Goal: Complete application form: Complete application form

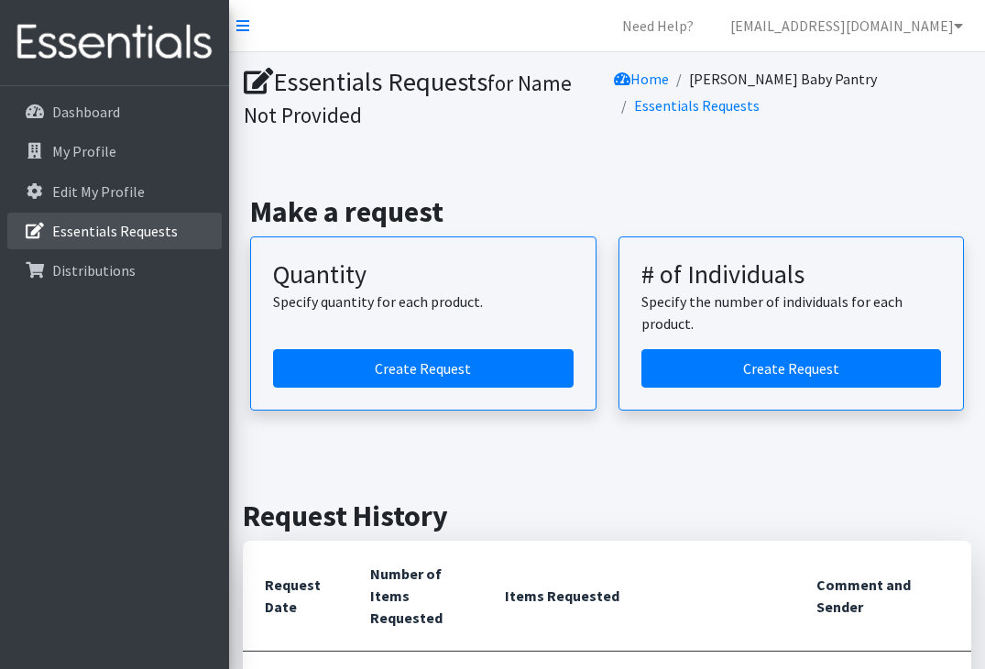
scroll to position [-1, 0]
click at [145, 235] on p "Essentials Requests" at bounding box center [115, 231] width 126 height 18
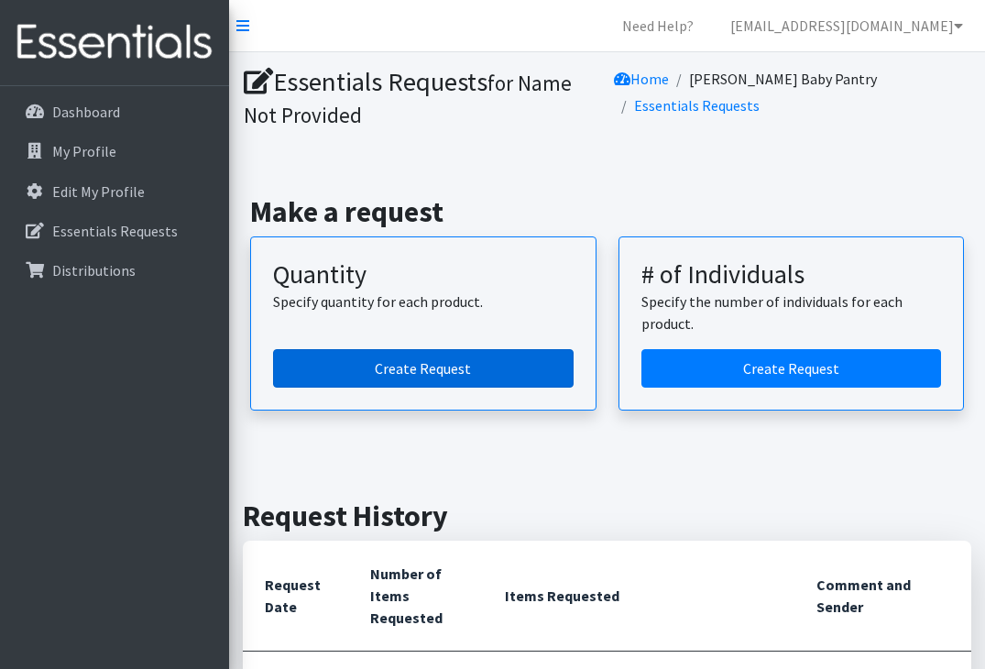
click at [421, 363] on link "Create Request" at bounding box center [423, 368] width 300 height 38
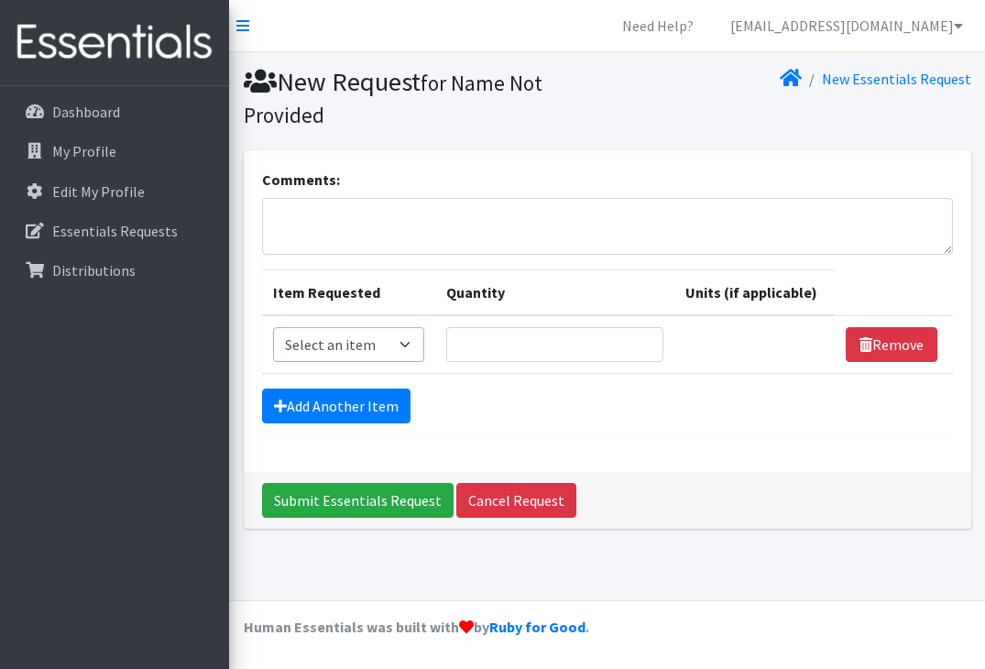
select select "11545"
click at [539, 352] on input "Quantity" at bounding box center [554, 344] width 217 height 35
click at [645, 344] on input "1" at bounding box center [554, 344] width 217 height 35
click at [645, 342] on input "2" at bounding box center [554, 344] width 217 height 35
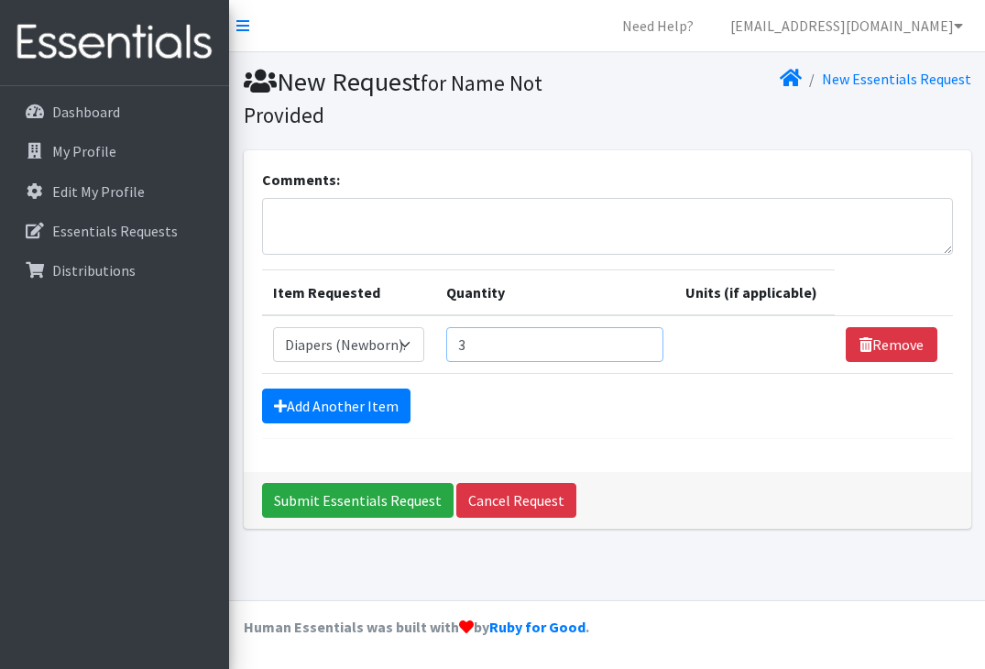
click at [645, 342] on input "3" at bounding box center [554, 344] width 217 height 35
type input "4"
click at [645, 342] on input "4" at bounding box center [554, 344] width 217 height 35
click at [375, 412] on link "Add Another Item" at bounding box center [336, 405] width 148 height 35
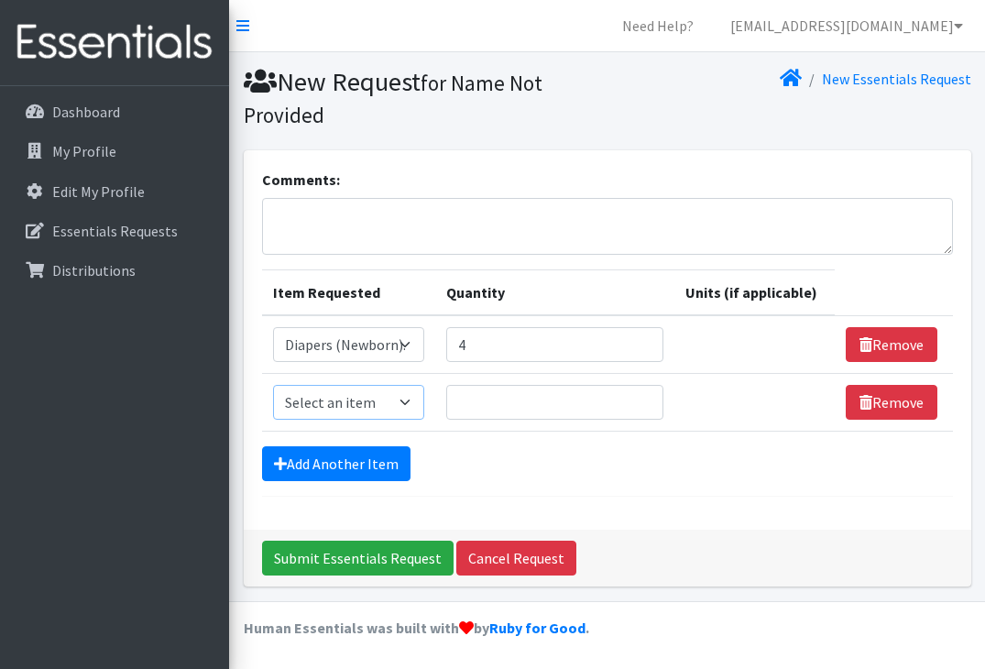
select select "11558"
click at [644, 398] on input "1" at bounding box center [554, 402] width 217 height 35
click at [644, 398] on input "2" at bounding box center [554, 402] width 217 height 35
click at [644, 398] on input "3" at bounding box center [554, 402] width 217 height 35
click at [644, 398] on input "4" at bounding box center [554, 402] width 217 height 35
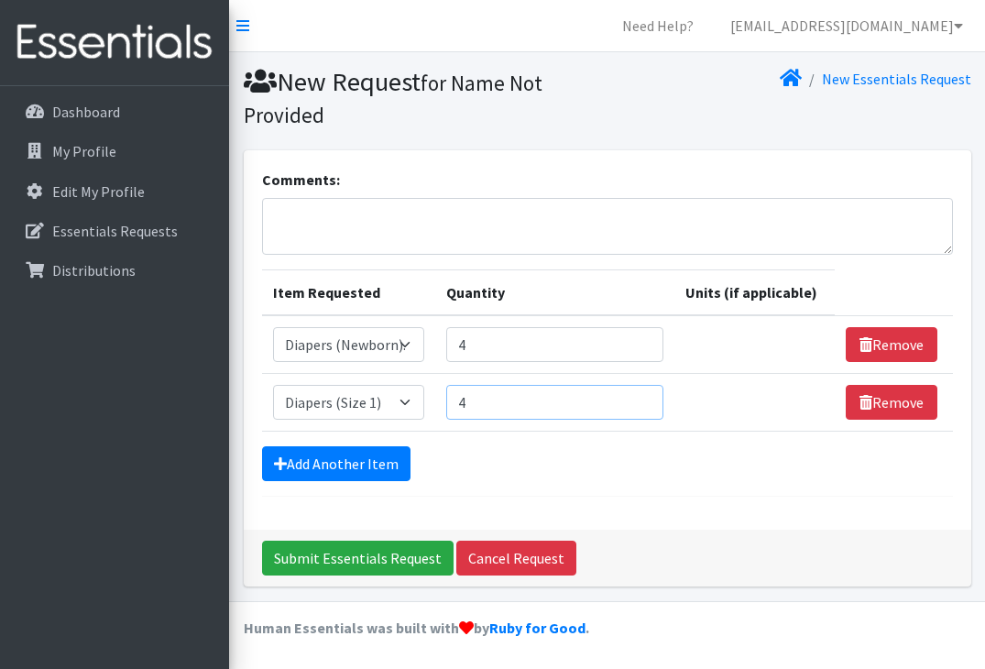
type input "5"
click at [644, 398] on input "5" at bounding box center [554, 402] width 217 height 35
click at [368, 464] on link "Add Another Item" at bounding box center [336, 463] width 148 height 35
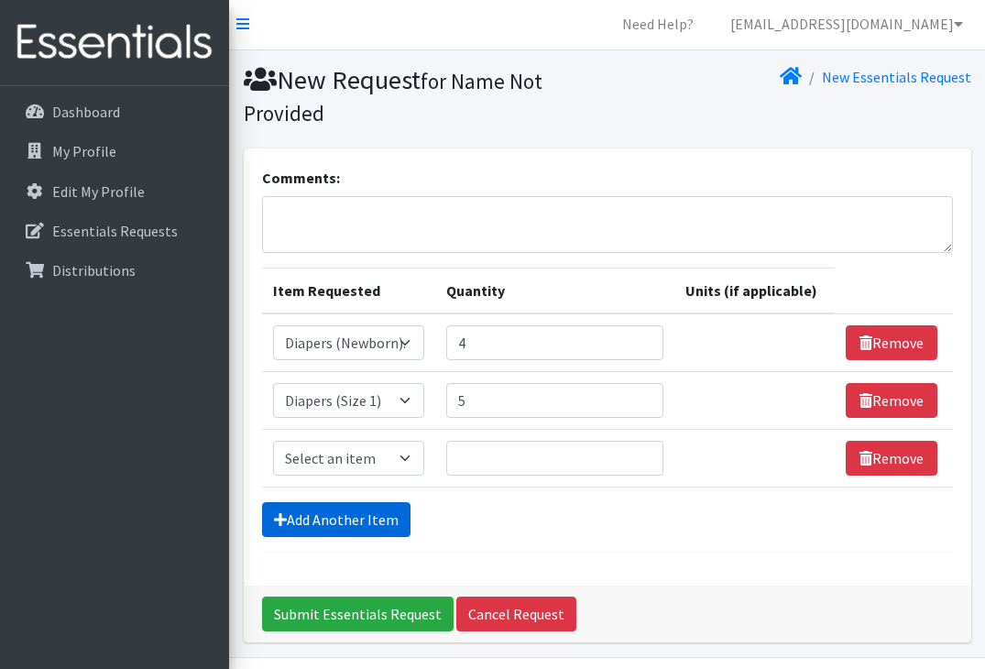
scroll to position [58, 0]
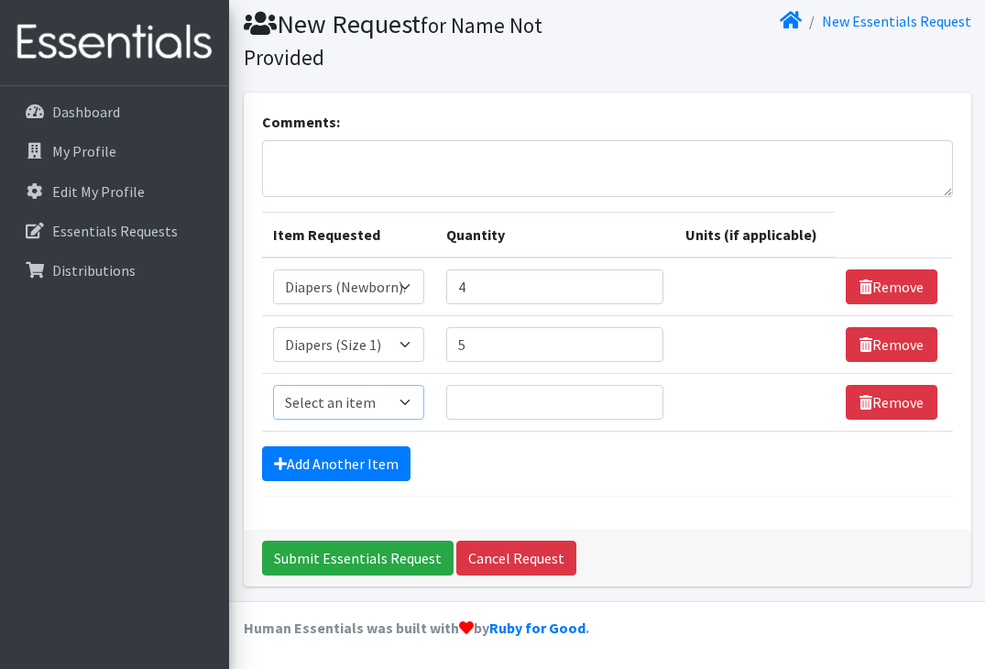
select select "11544"
click at [645, 403] on input "1" at bounding box center [554, 402] width 217 height 35
click at [645, 394] on input "2" at bounding box center [554, 402] width 217 height 35
click at [644, 399] on input "3" at bounding box center [554, 402] width 217 height 35
click at [644, 399] on input "4" at bounding box center [554, 402] width 217 height 35
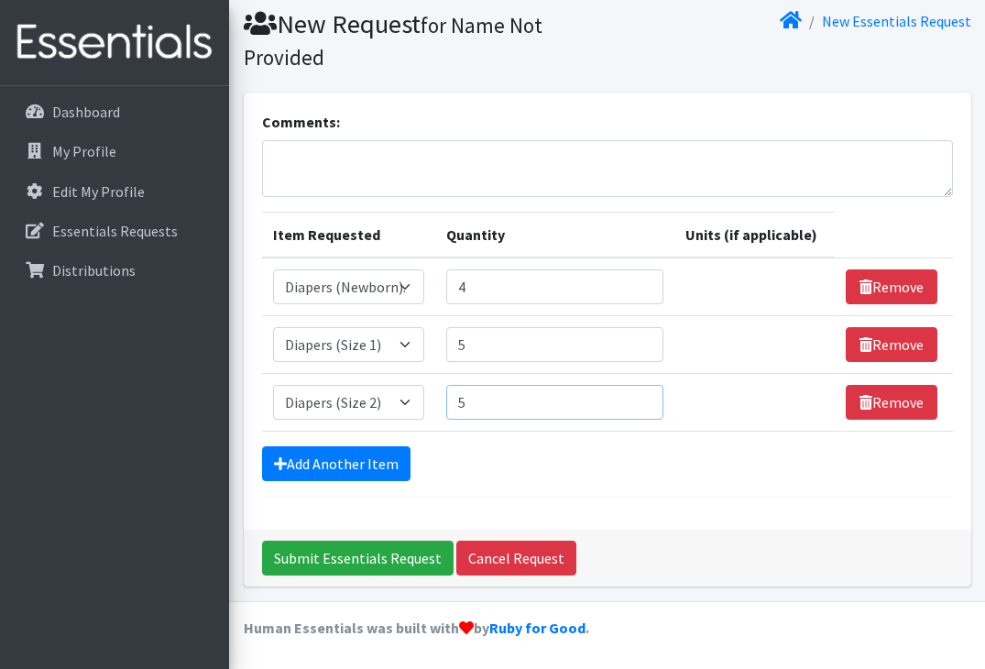
click at [644, 399] on input "5" at bounding box center [554, 402] width 217 height 35
click at [644, 399] on input "6" at bounding box center [554, 402] width 217 height 35
click at [644, 399] on input "7" at bounding box center [554, 402] width 217 height 35
type input "8"
click at [644, 399] on input "8" at bounding box center [554, 402] width 217 height 35
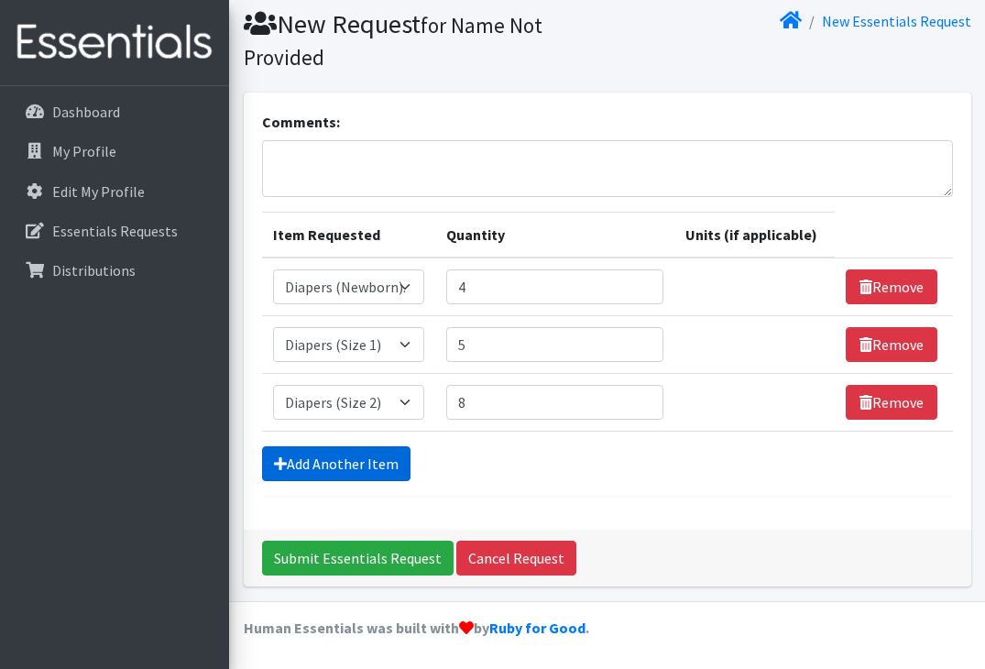
click at [383, 472] on link "Add Another Item" at bounding box center [336, 463] width 148 height 35
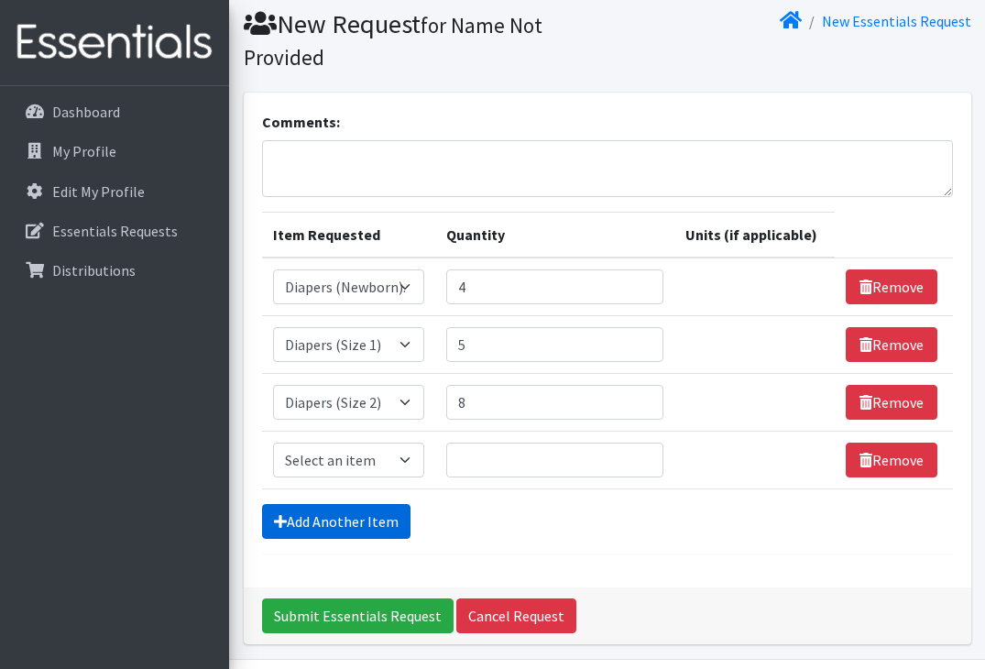
scroll to position [115, 0]
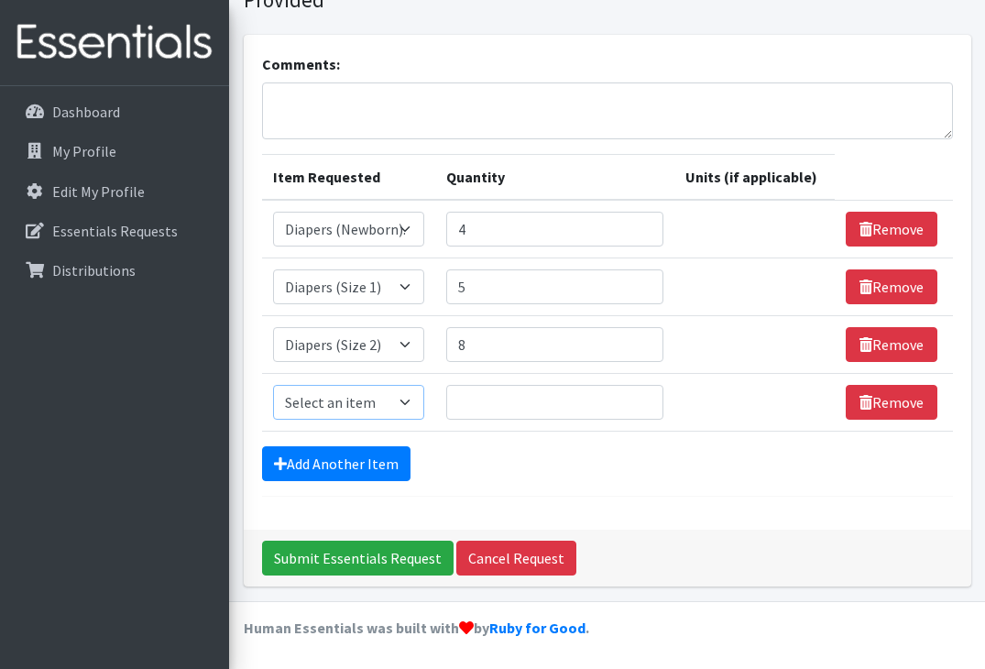
select select "11547"
click at [648, 399] on input "1" at bounding box center [554, 402] width 217 height 35
click at [648, 399] on input "2" at bounding box center [554, 402] width 217 height 35
click at [648, 399] on input "3" at bounding box center [554, 402] width 217 height 35
click at [648, 399] on input "4" at bounding box center [554, 402] width 217 height 35
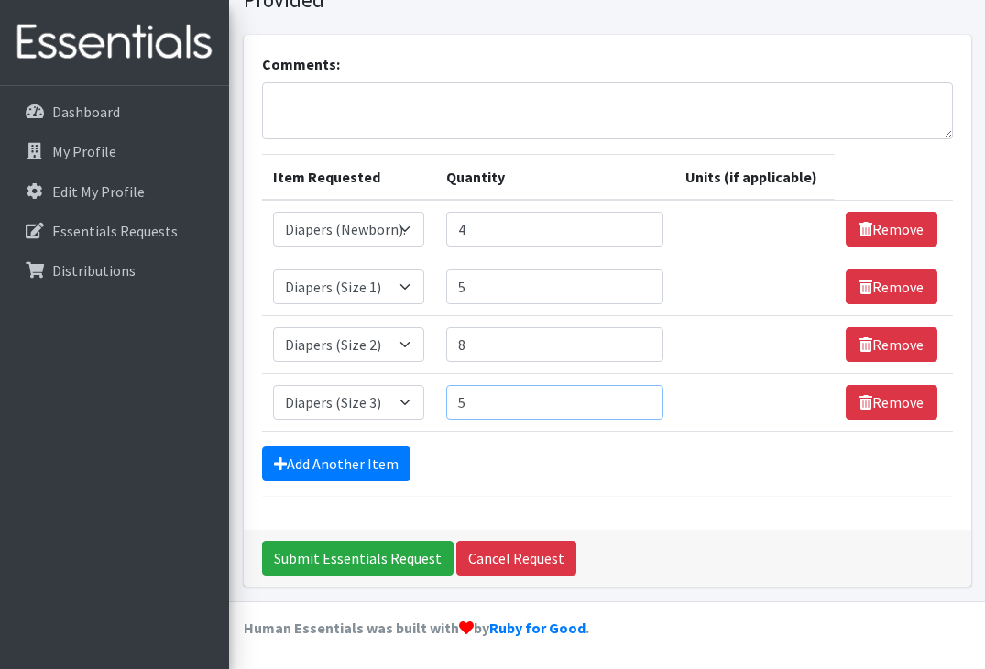
click at [648, 399] on input "5" at bounding box center [554, 402] width 217 height 35
click at [648, 399] on input "6" at bounding box center [554, 402] width 217 height 35
click at [648, 399] on input "7" at bounding box center [554, 402] width 217 height 35
click at [648, 399] on input "8" at bounding box center [554, 402] width 217 height 35
click at [648, 399] on input "9" at bounding box center [554, 402] width 217 height 35
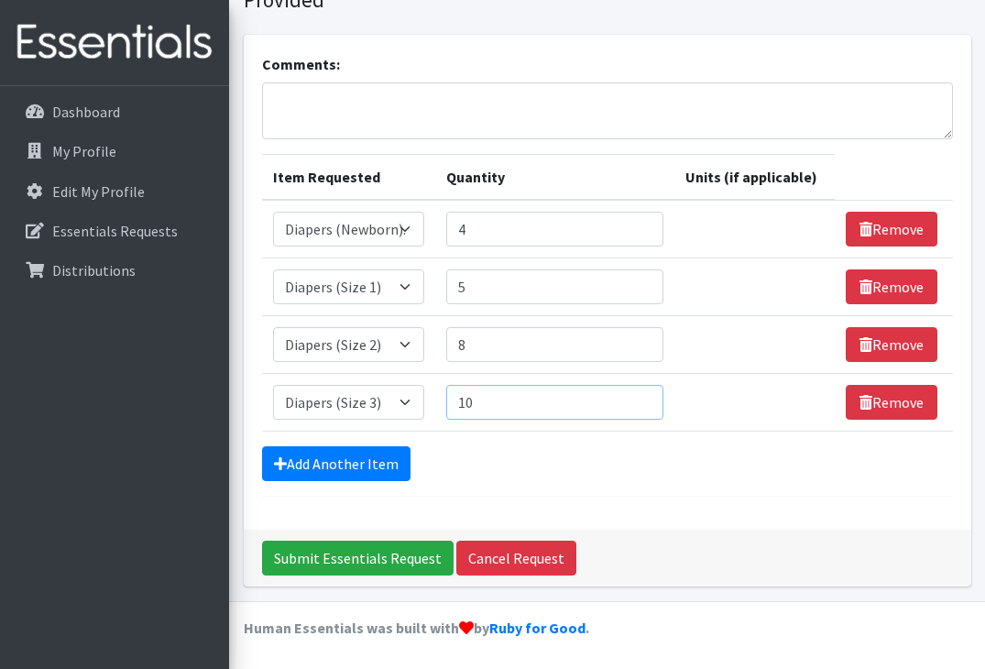
click at [648, 399] on input "10" at bounding box center [554, 402] width 217 height 35
click at [648, 399] on input "11" at bounding box center [554, 402] width 217 height 35
click at [648, 399] on input "12" at bounding box center [554, 402] width 217 height 35
click at [648, 399] on input "13" at bounding box center [554, 402] width 217 height 35
click at [648, 399] on input "14" at bounding box center [554, 402] width 217 height 35
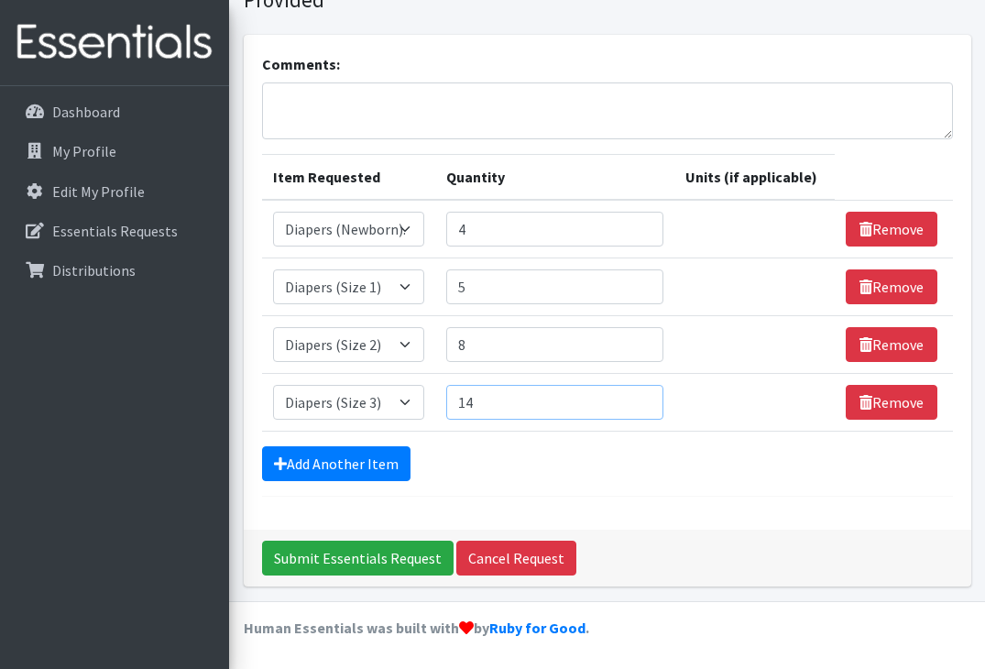
type input "15"
click at [648, 399] on input "15" at bounding box center [554, 402] width 217 height 35
click at [367, 467] on link "Add Another Item" at bounding box center [336, 463] width 148 height 35
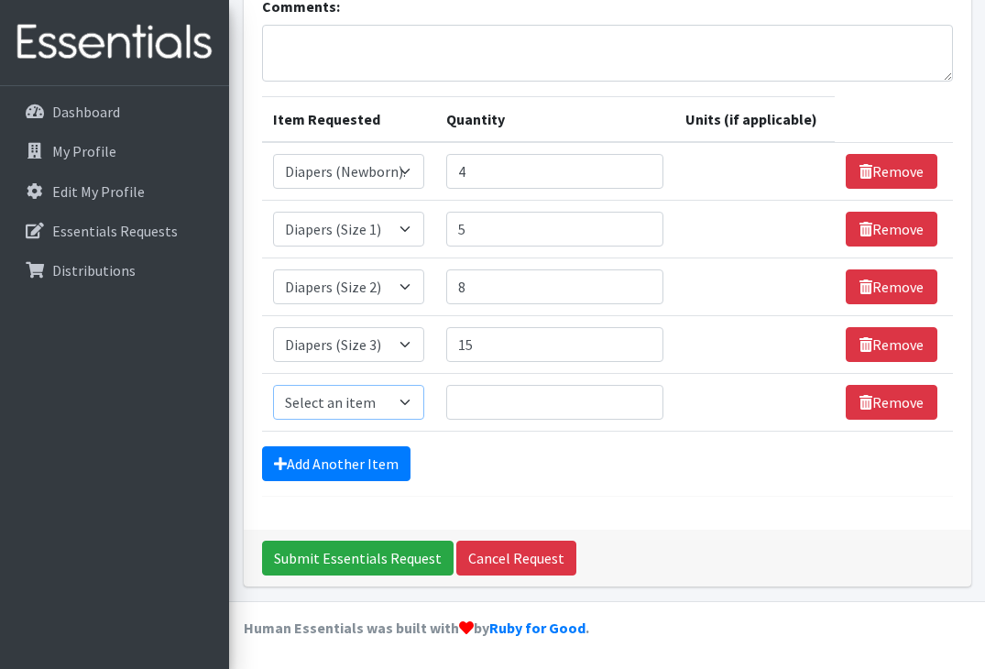
select select "11546"
click at [647, 397] on input "1" at bounding box center [554, 402] width 217 height 35
click at [647, 397] on input "2" at bounding box center [554, 402] width 217 height 35
click at [647, 397] on input "3" at bounding box center [554, 402] width 217 height 35
click at [647, 397] on input "4" at bounding box center [554, 402] width 217 height 35
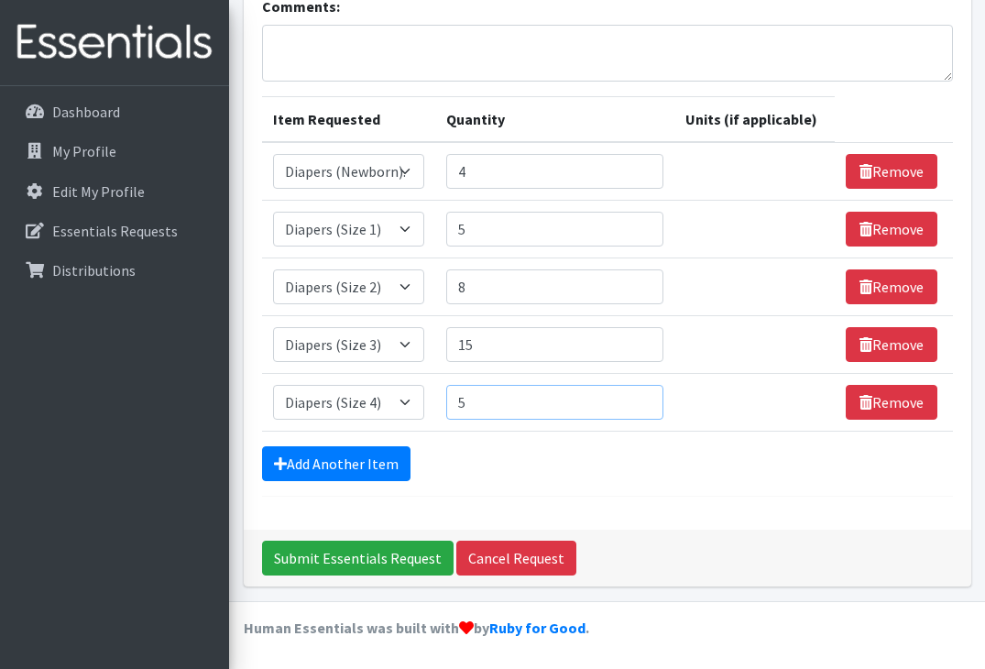
click at [647, 397] on input "5" at bounding box center [554, 402] width 217 height 35
click at [647, 397] on input "6" at bounding box center [554, 402] width 217 height 35
click at [647, 397] on input "7" at bounding box center [554, 402] width 217 height 35
click at [647, 397] on input "8" at bounding box center [554, 402] width 217 height 35
click at [647, 397] on input "9" at bounding box center [554, 402] width 217 height 35
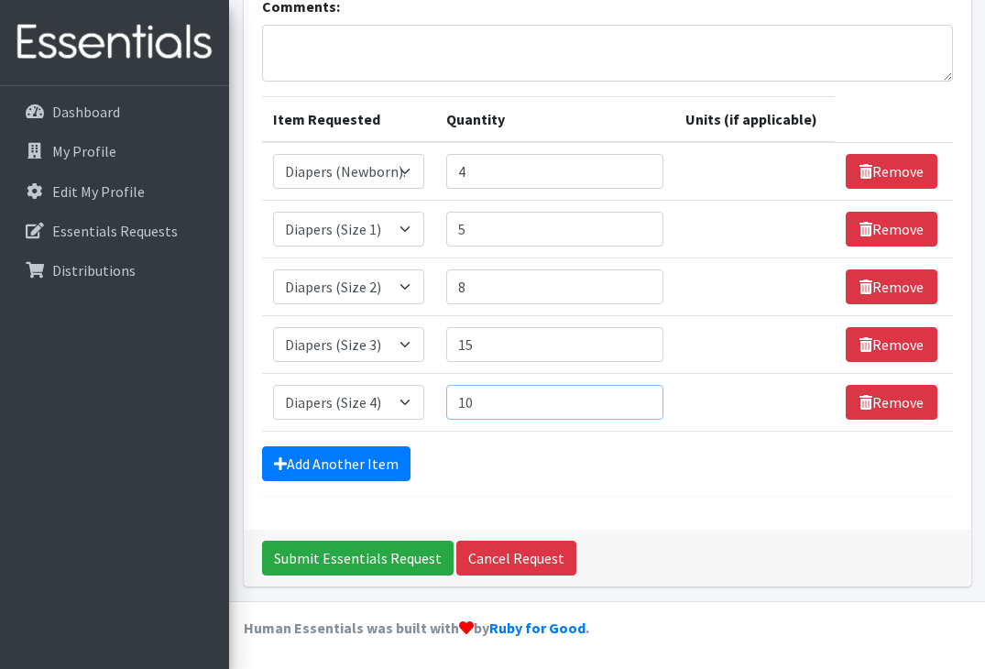
click at [647, 397] on input "10" at bounding box center [554, 402] width 217 height 35
click at [647, 397] on input "11" at bounding box center [554, 402] width 217 height 35
click at [647, 397] on input "12" at bounding box center [554, 402] width 217 height 35
click at [647, 397] on input "13" at bounding box center [554, 402] width 217 height 35
click at [647, 397] on input "14" at bounding box center [554, 402] width 217 height 35
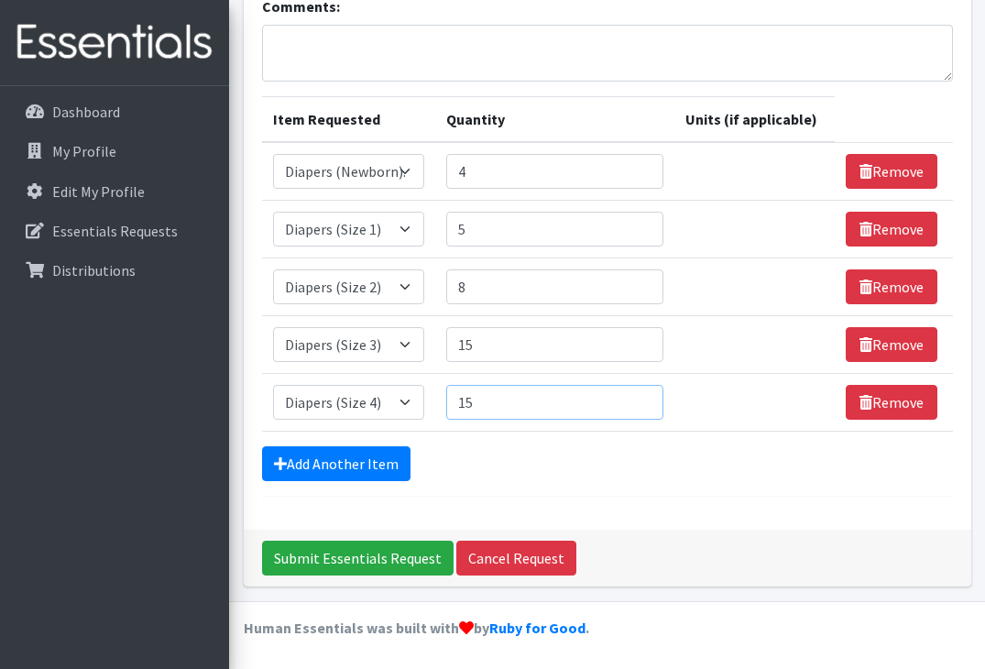
click at [647, 397] on input "15" at bounding box center [554, 402] width 217 height 35
click at [648, 396] on input "16" at bounding box center [554, 402] width 217 height 35
click at [648, 396] on input "17" at bounding box center [554, 402] width 217 height 35
click at [648, 396] on input "18" at bounding box center [554, 402] width 217 height 35
click at [648, 396] on input "19" at bounding box center [554, 402] width 217 height 35
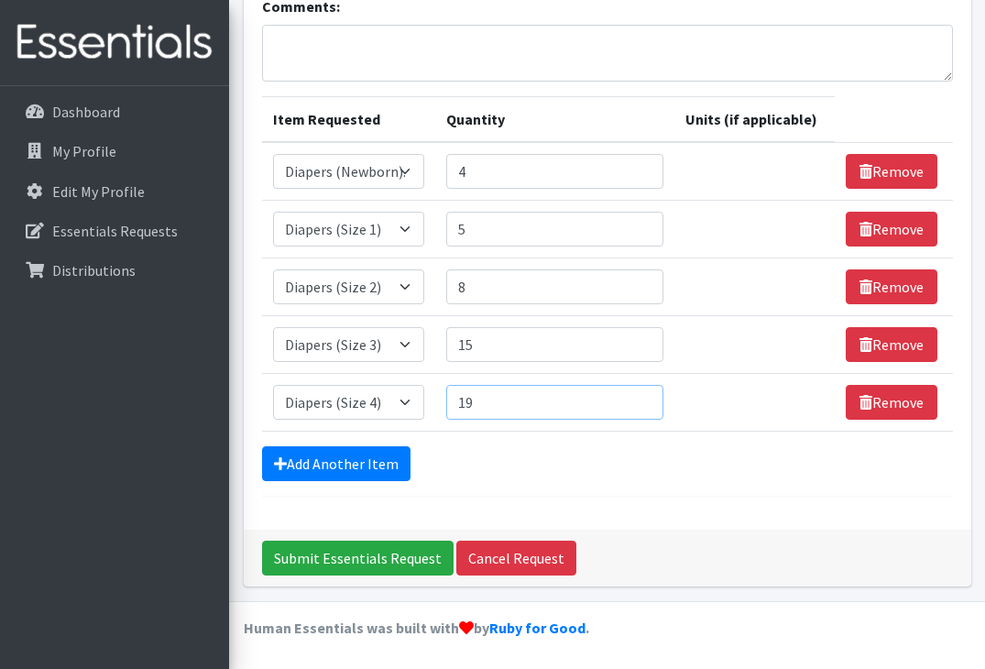
type input "20"
click at [648, 396] on input "20" at bounding box center [554, 402] width 217 height 35
click at [343, 457] on link "Add Another Item" at bounding box center [336, 463] width 148 height 35
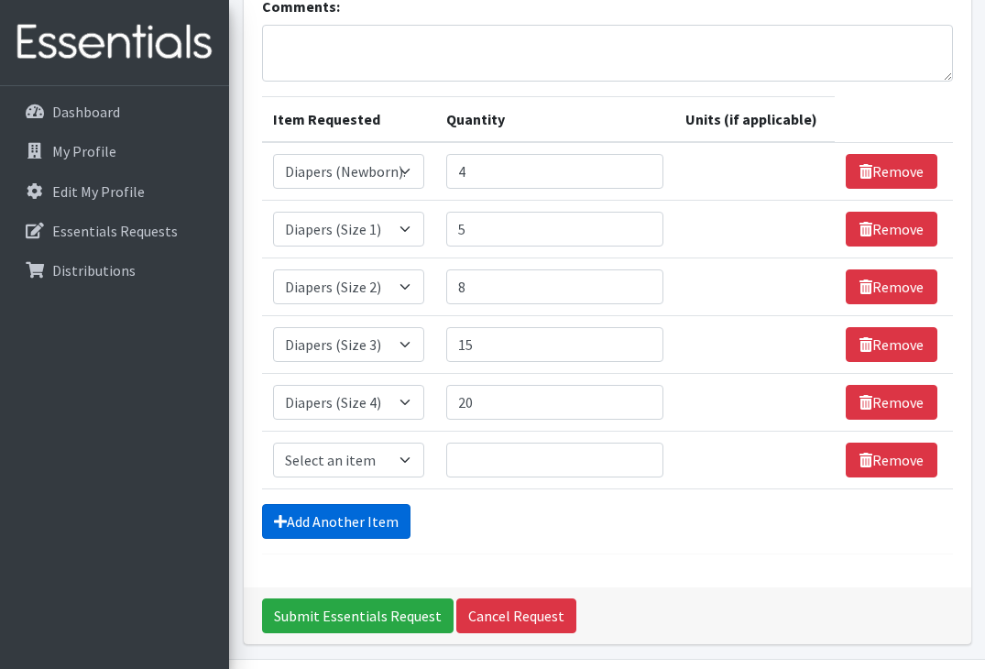
scroll to position [231, 0]
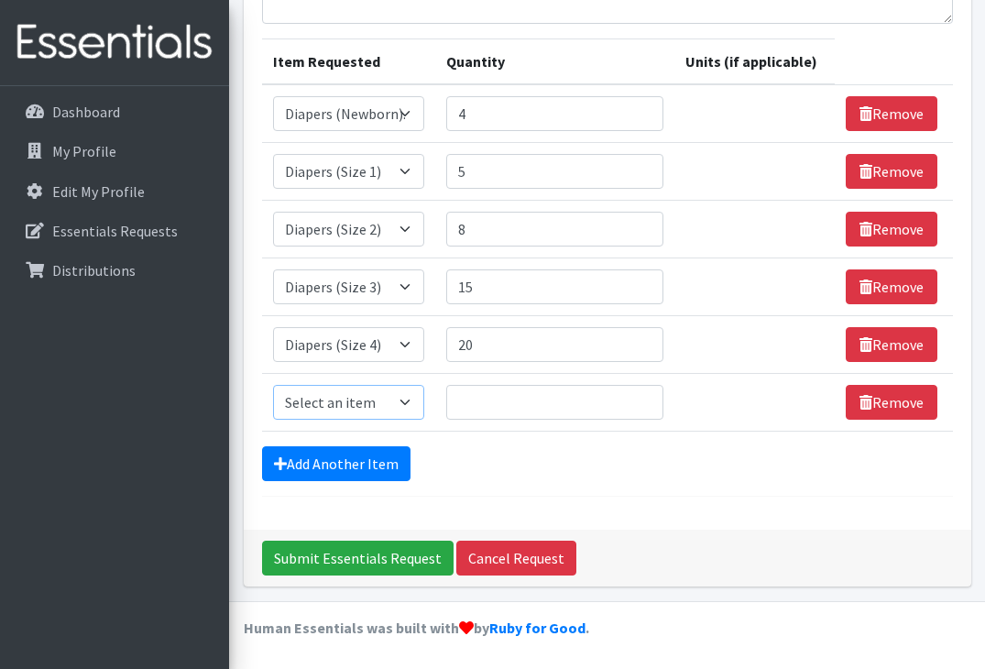
select select "11539"
click at [644, 397] on input "1" at bounding box center [554, 402] width 217 height 35
click at [644, 397] on input "2" at bounding box center [554, 402] width 217 height 35
click at [644, 397] on input "3" at bounding box center [554, 402] width 217 height 35
click at [644, 397] on input "4" at bounding box center [554, 402] width 217 height 35
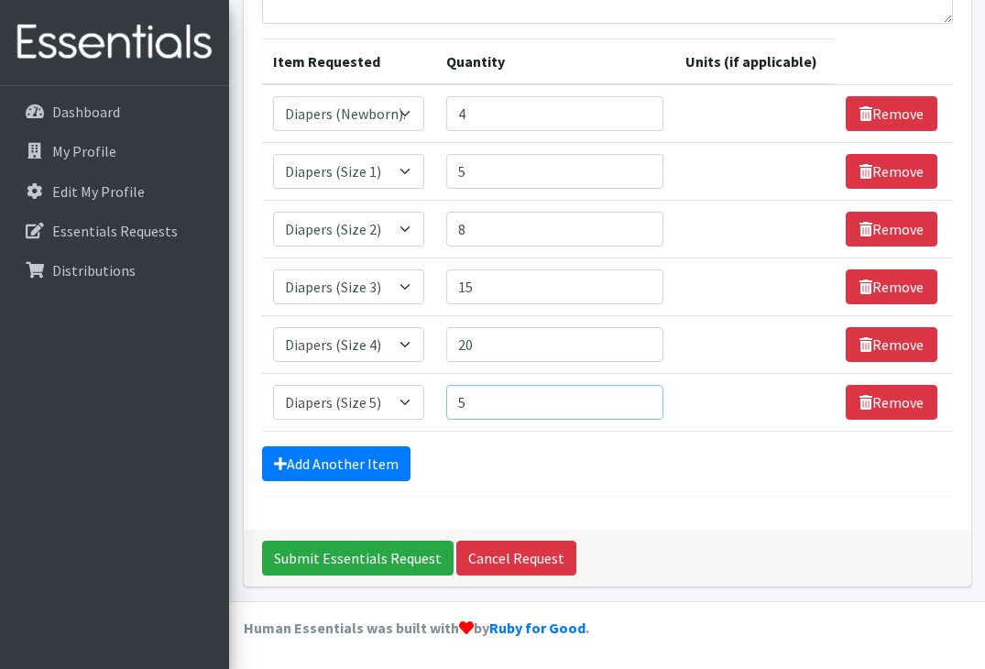
click at [644, 397] on input "5" at bounding box center [554, 402] width 217 height 35
click at [644, 397] on input "6" at bounding box center [554, 402] width 217 height 35
click at [644, 397] on input "7" at bounding box center [554, 402] width 217 height 35
click at [644, 397] on input "8" at bounding box center [554, 402] width 217 height 35
click at [644, 397] on input "9" at bounding box center [554, 402] width 217 height 35
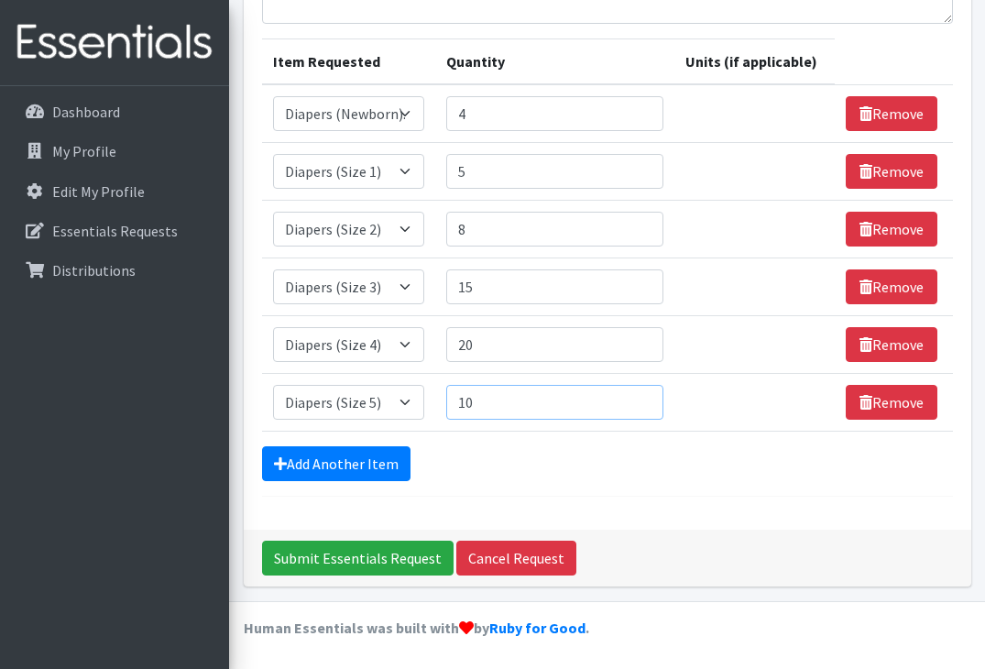
click at [644, 397] on input "10" at bounding box center [554, 402] width 217 height 35
click at [644, 397] on input "11" at bounding box center [554, 402] width 217 height 35
click at [644, 397] on input "12" at bounding box center [554, 402] width 217 height 35
click at [644, 397] on input "13" at bounding box center [554, 402] width 217 height 35
click at [644, 397] on input "14" at bounding box center [554, 402] width 217 height 35
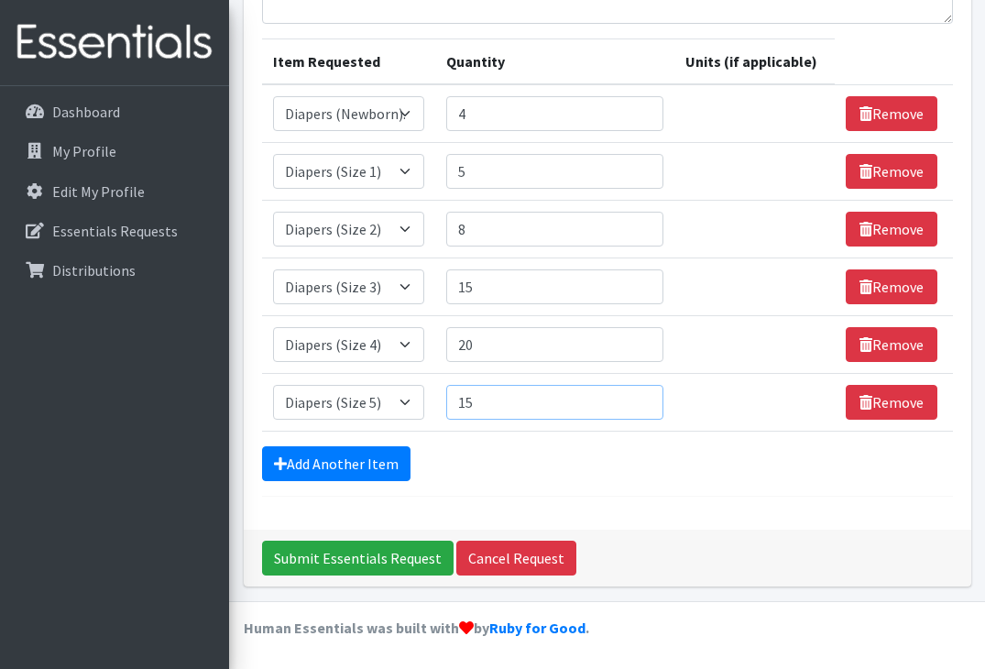
click at [644, 397] on input "15" at bounding box center [554, 402] width 217 height 35
click at [644, 397] on input "16" at bounding box center [554, 402] width 217 height 35
click at [644, 397] on input "17" at bounding box center [554, 402] width 217 height 35
click at [644, 397] on input "18" at bounding box center [554, 402] width 217 height 35
click at [644, 397] on input "19" at bounding box center [554, 402] width 217 height 35
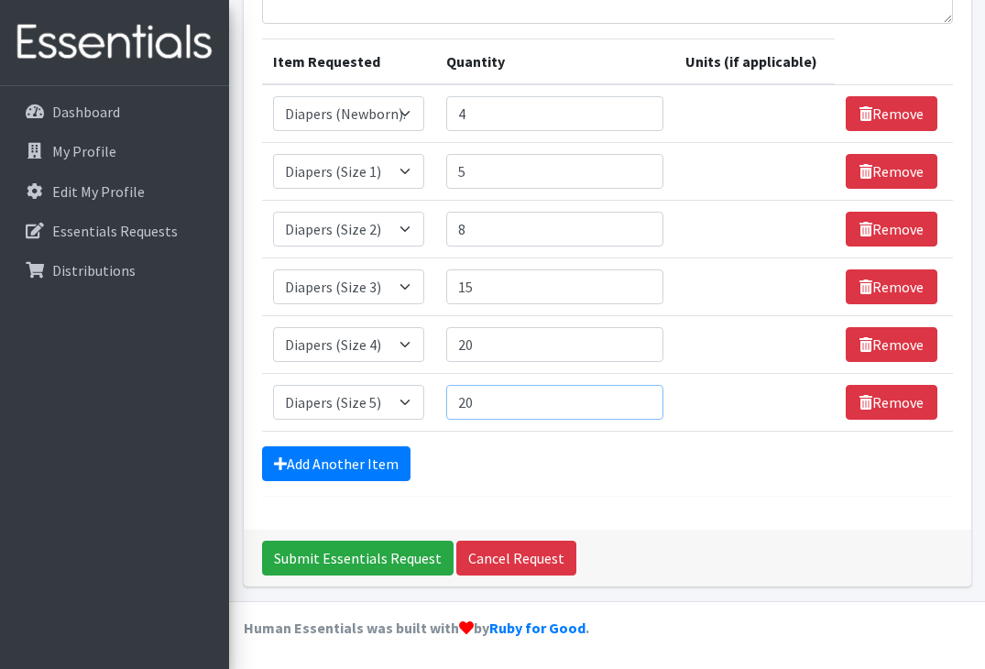
click at [644, 397] on input "20" at bounding box center [554, 402] width 217 height 35
click at [644, 397] on input "21" at bounding box center [554, 402] width 217 height 35
click at [644, 397] on input "22" at bounding box center [554, 402] width 217 height 35
click at [644, 397] on input "23" at bounding box center [554, 402] width 217 height 35
click at [644, 397] on input "24" at bounding box center [554, 402] width 217 height 35
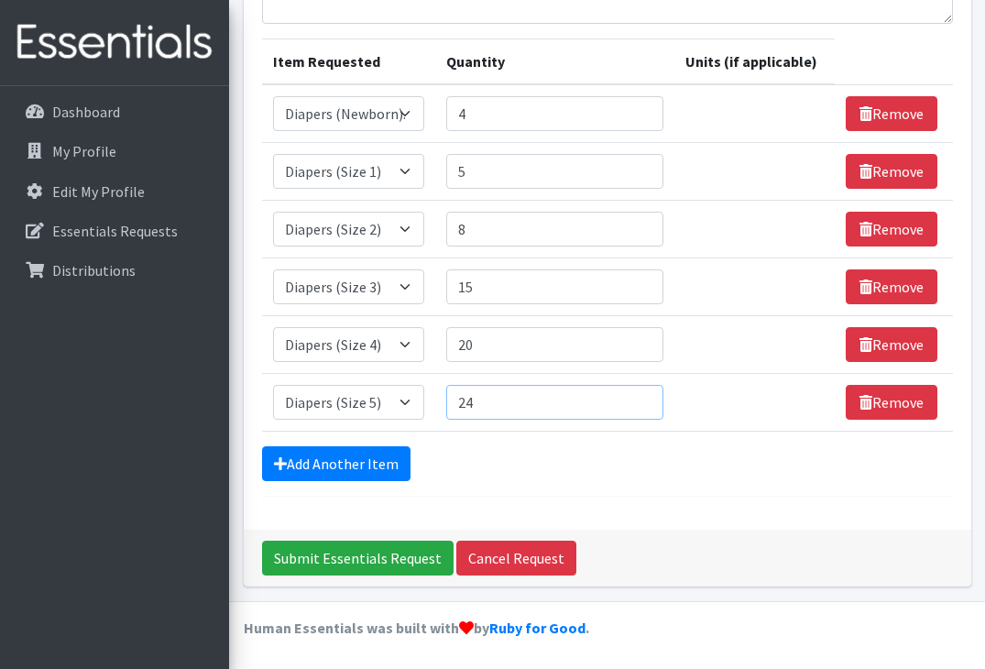
type input "25"
click at [644, 397] on input "25" at bounding box center [554, 402] width 217 height 35
click at [338, 472] on link "Add Another Item" at bounding box center [336, 463] width 148 height 35
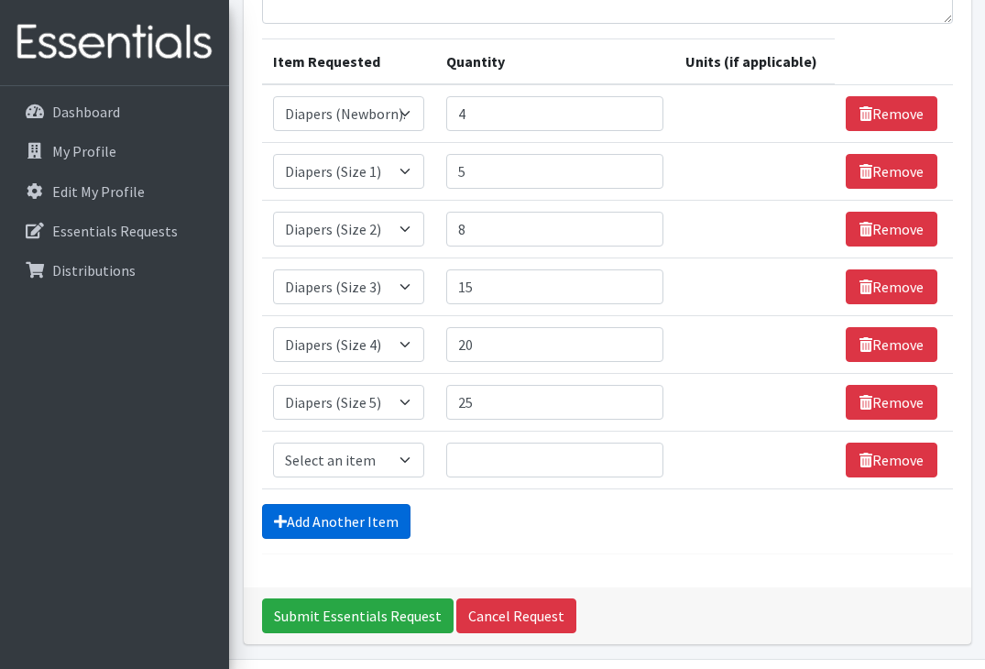
scroll to position [289, 0]
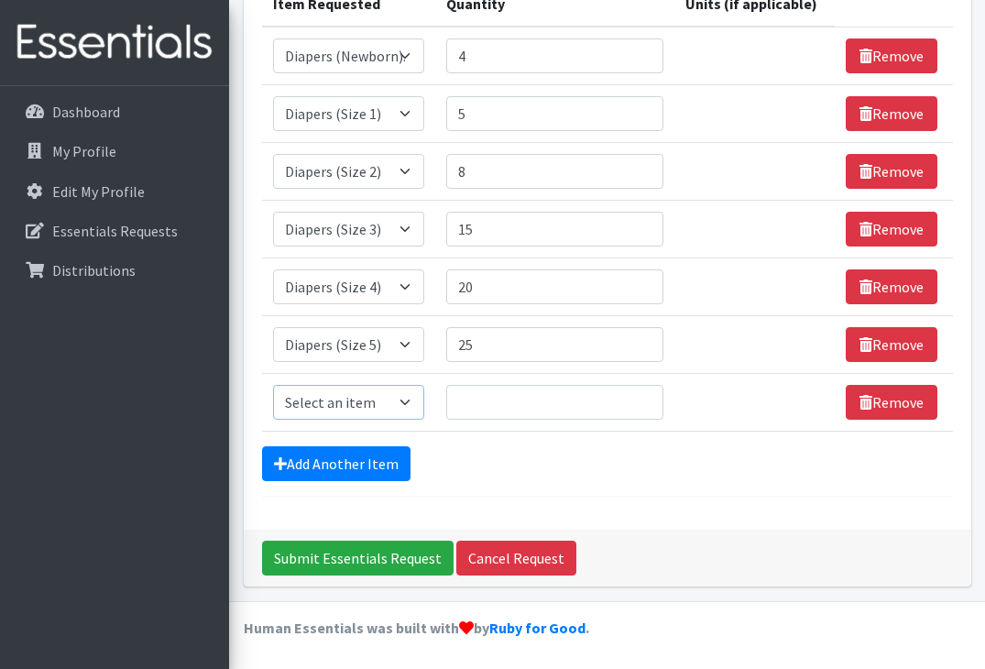
select select "11523"
click at [639, 350] on input "24" at bounding box center [554, 344] width 217 height 35
click at [639, 350] on input "23" at bounding box center [554, 344] width 217 height 35
click at [639, 350] on input "22" at bounding box center [554, 344] width 217 height 35
click at [639, 350] on input "21" at bounding box center [554, 344] width 217 height 35
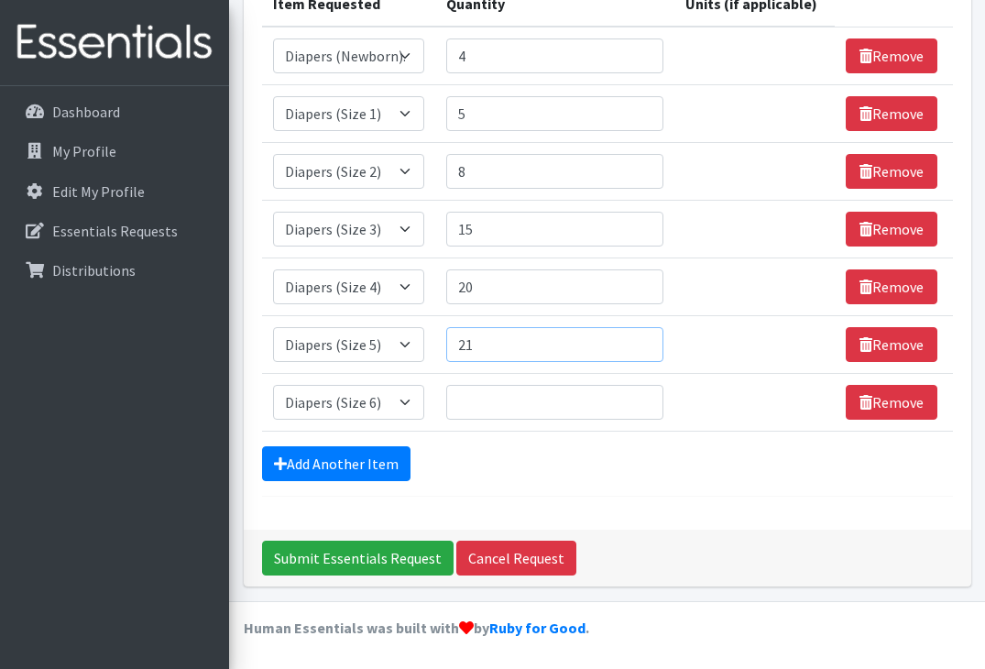
type input "20"
click at [639, 350] on input "20" at bounding box center [554, 344] width 217 height 35
click at [646, 392] on input "1" at bounding box center [554, 402] width 217 height 35
click at [646, 392] on input "2" at bounding box center [554, 402] width 217 height 35
click at [646, 392] on input "3" at bounding box center [554, 402] width 217 height 35
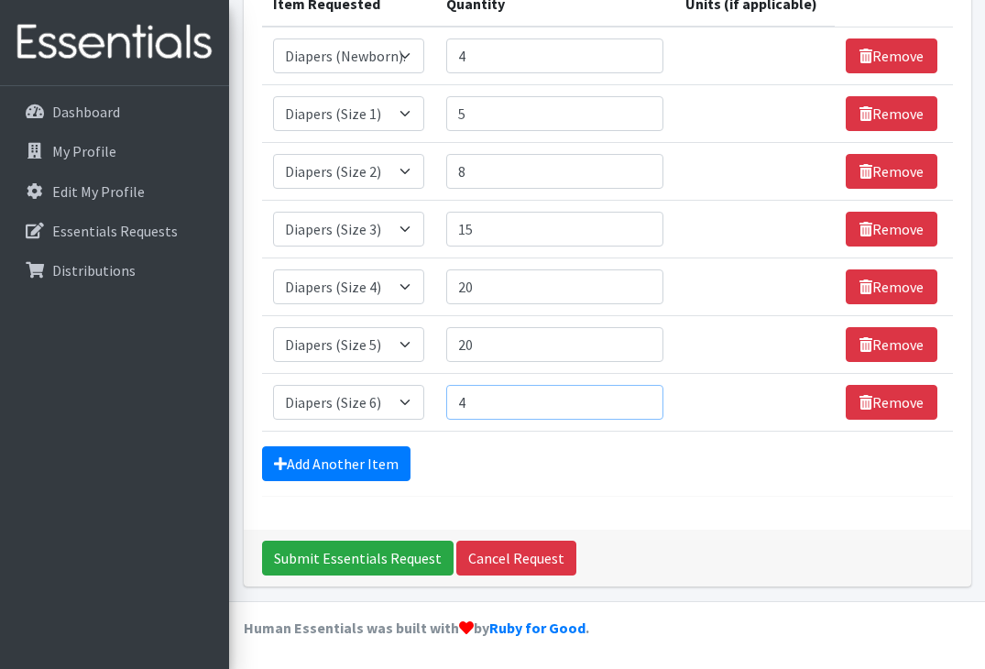
click at [646, 392] on input "4" at bounding box center [554, 402] width 217 height 35
click at [646, 392] on input "5" at bounding box center [554, 402] width 217 height 35
click at [646, 392] on input "6" at bounding box center [554, 402] width 217 height 35
click at [646, 392] on input "7" at bounding box center [554, 402] width 217 height 35
click at [646, 392] on input "8" at bounding box center [554, 402] width 217 height 35
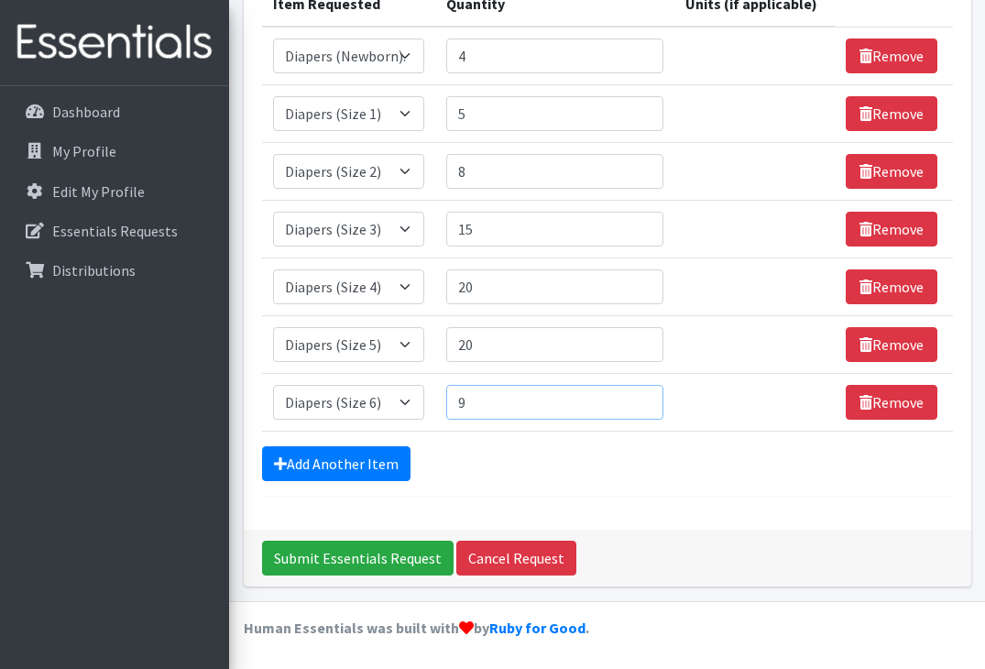
click at [646, 392] on input "9" at bounding box center [554, 402] width 217 height 35
click at [646, 392] on input "10" at bounding box center [554, 402] width 217 height 35
click at [646, 392] on input "11" at bounding box center [554, 402] width 217 height 35
click at [646, 392] on input "12" at bounding box center [554, 402] width 217 height 35
click at [646, 392] on input "13" at bounding box center [554, 402] width 217 height 35
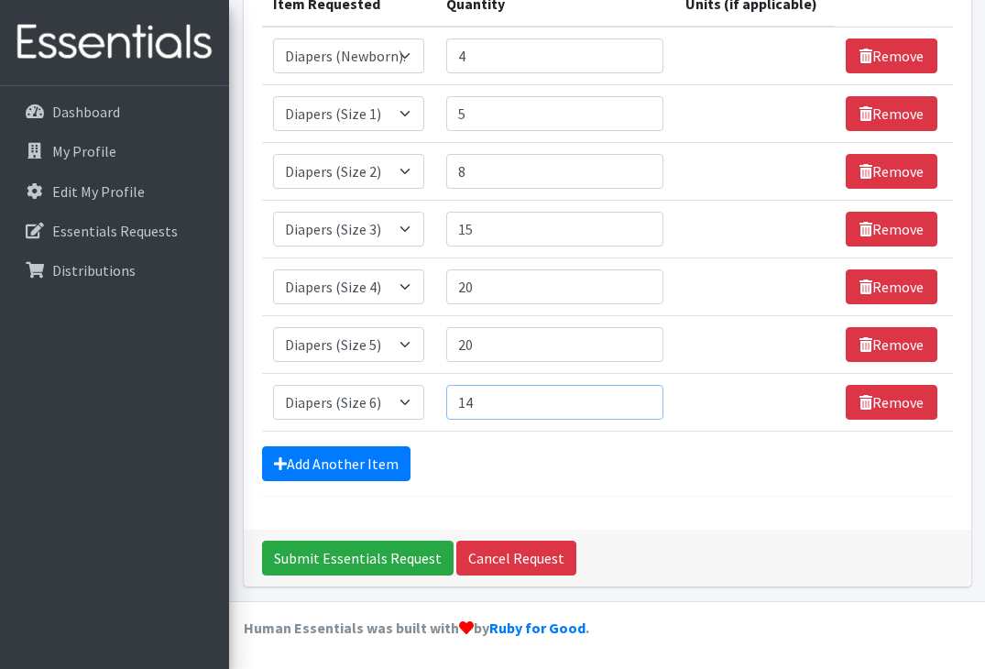
click at [646, 392] on input "14" at bounding box center [554, 402] width 217 height 35
click at [646, 392] on input "15" at bounding box center [554, 402] width 217 height 35
click at [646, 392] on input "16" at bounding box center [554, 402] width 217 height 35
click at [646, 392] on input "17" at bounding box center [554, 402] width 217 height 35
click at [646, 392] on input "18" at bounding box center [554, 402] width 217 height 35
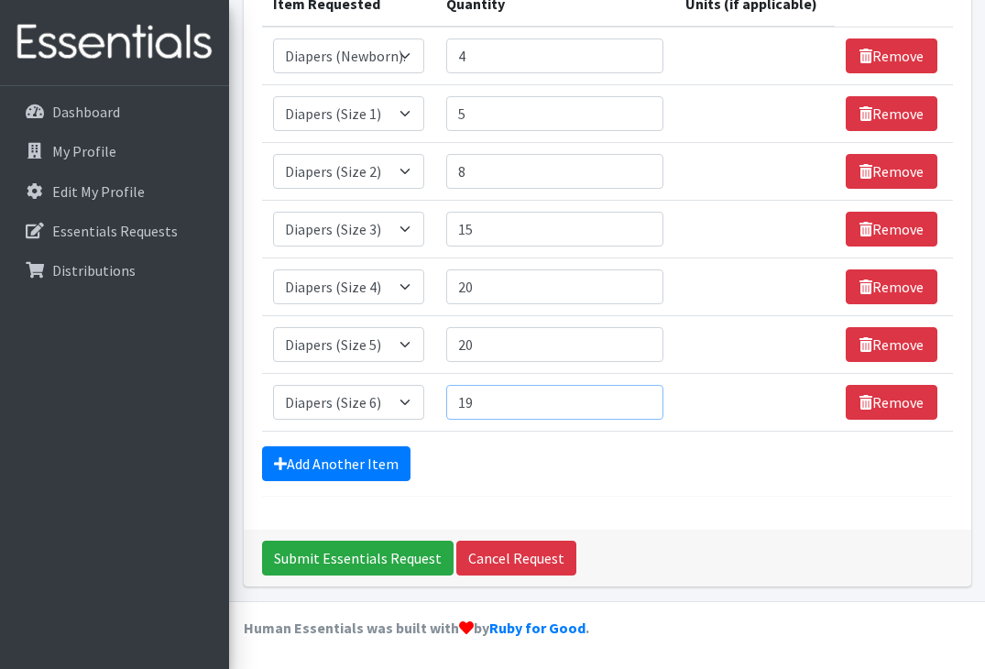
click at [646, 392] on input "19" at bounding box center [554, 402] width 217 height 35
click at [646, 392] on input "20" at bounding box center [554, 402] width 217 height 35
click at [646, 392] on input "21" at bounding box center [554, 402] width 217 height 35
click at [646, 392] on input "22" at bounding box center [554, 402] width 217 height 35
click at [646, 392] on input "23" at bounding box center [554, 402] width 217 height 35
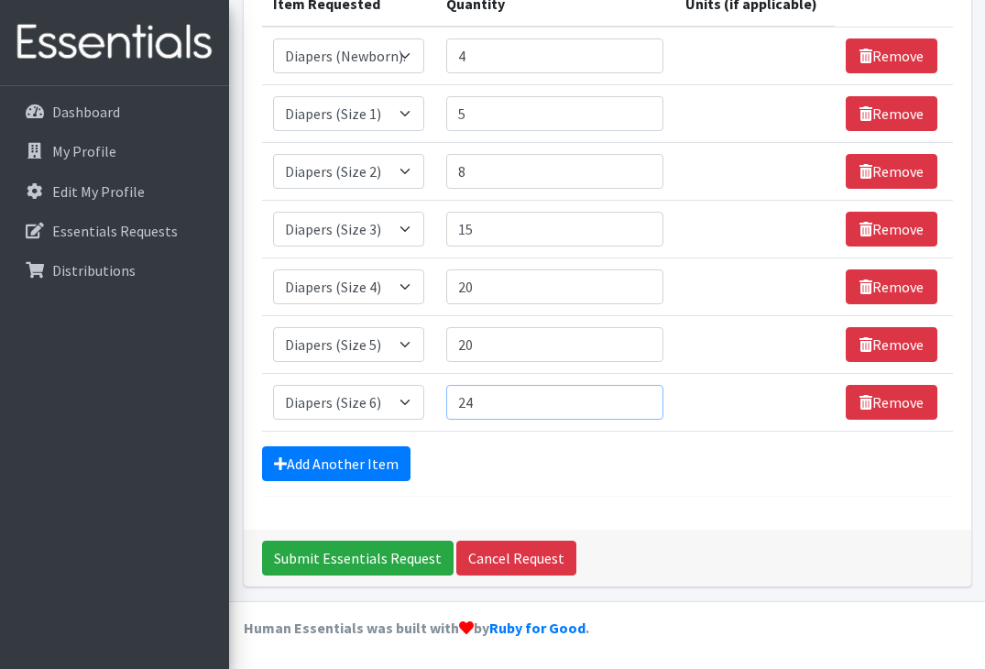
click at [646, 392] on input "24" at bounding box center [554, 402] width 217 height 35
type input "25"
click at [646, 392] on input "25" at bounding box center [554, 402] width 217 height 35
click at [643, 342] on input "21" at bounding box center [554, 344] width 217 height 35
click at [643, 342] on input "22" at bounding box center [554, 344] width 217 height 35
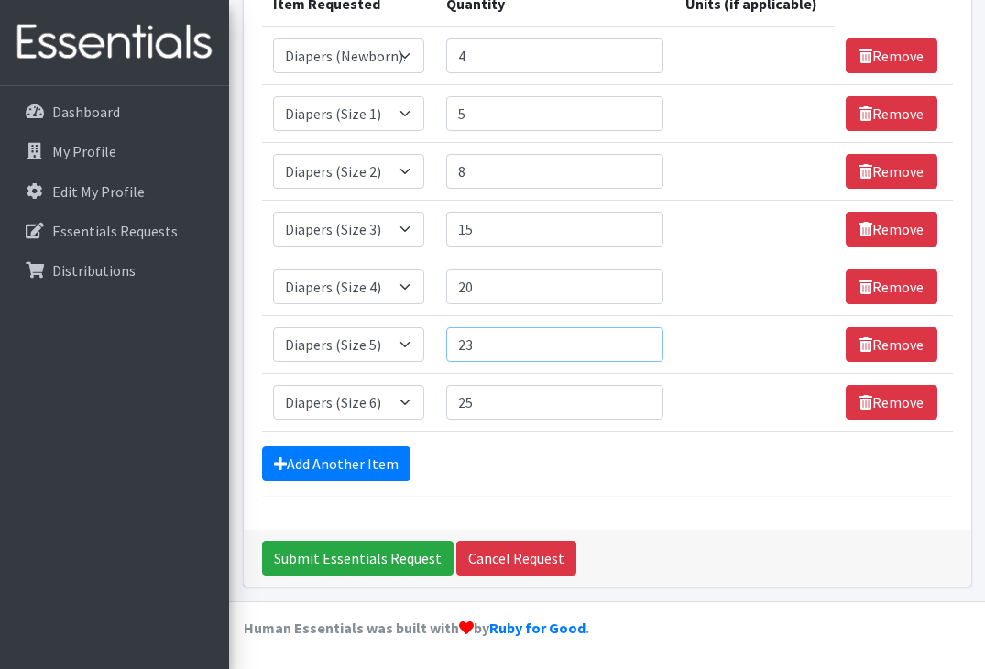
click at [643, 342] on input "23" at bounding box center [554, 344] width 217 height 35
click at [643, 342] on input "24" at bounding box center [554, 344] width 217 height 35
type input "25"
click at [643, 342] on input "25" at bounding box center [554, 344] width 217 height 35
